Goal: Use online tool/utility: Utilize a website feature to perform a specific function

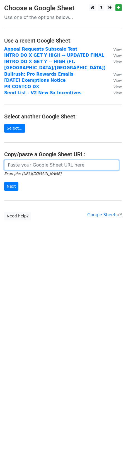
click at [39, 160] on input "url" at bounding box center [61, 165] width 114 height 11
paste input "[URL][DOMAIN_NAME]"
type input "[URL][DOMAIN_NAME]"
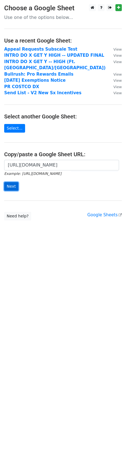
click at [15, 182] on input "Next" at bounding box center [11, 186] width 14 height 9
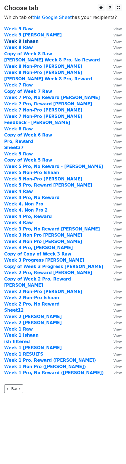
click at [33, 42] on strong "Week 9 Ishaan" at bounding box center [21, 41] width 34 height 5
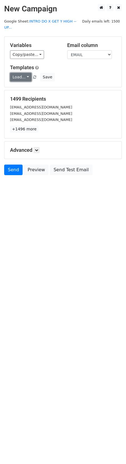
click at [28, 73] on link "Load..." at bounding box center [20, 77] width 21 height 9
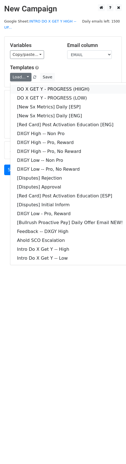
click at [47, 85] on link "DO X GET Y - PROGRESS (HIIGH)" at bounding box center [69, 89] width 119 height 9
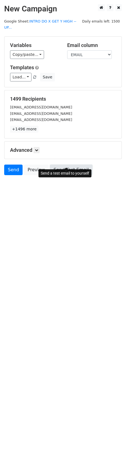
click at [67, 165] on link "Send Test Email" at bounding box center [71, 169] width 42 height 11
